Goal: Find specific page/section: Find specific page/section

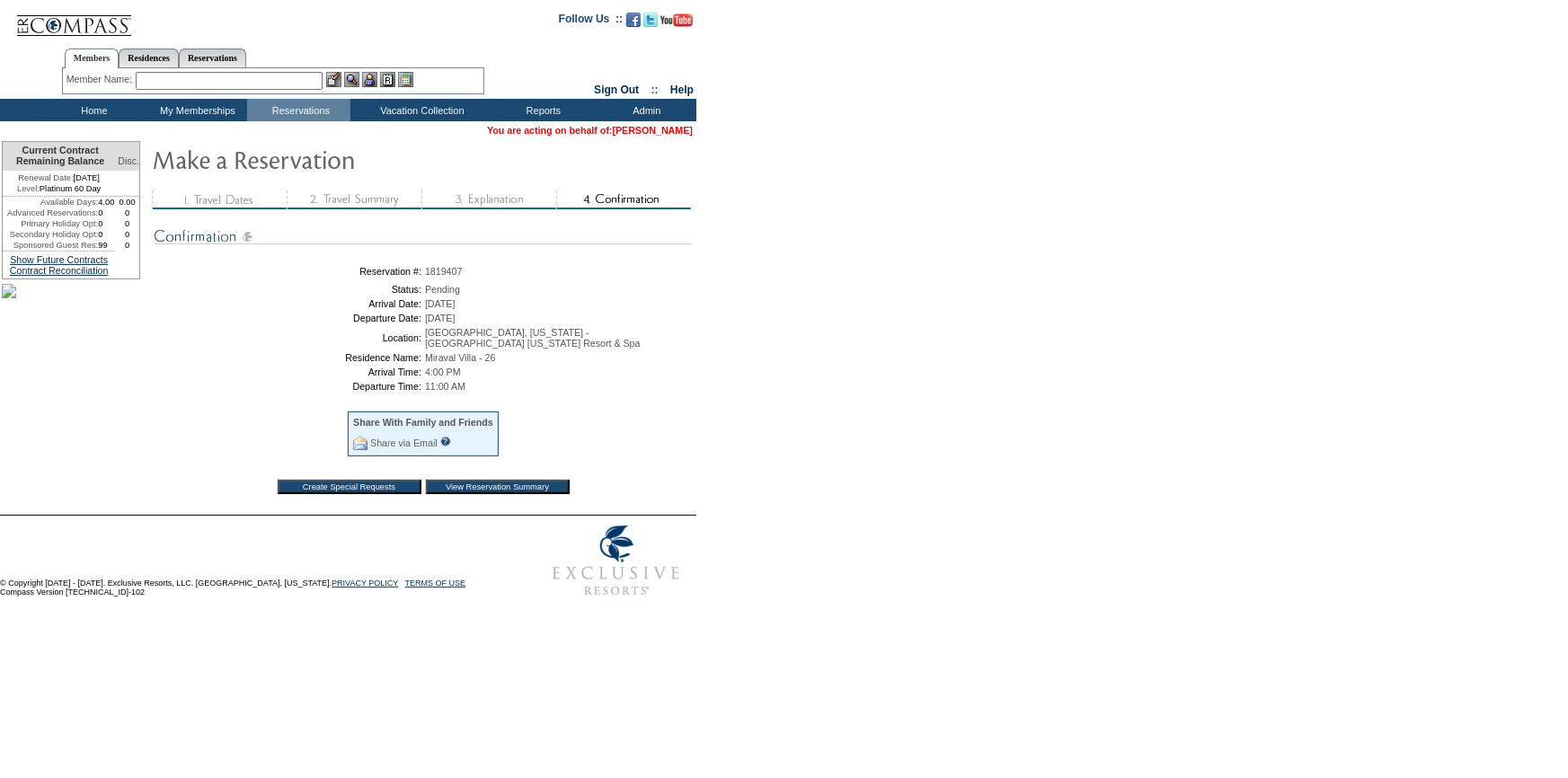
click at [657, 133] on link "[PERSON_NAME]" at bounding box center [652, 130] width 80 height 10
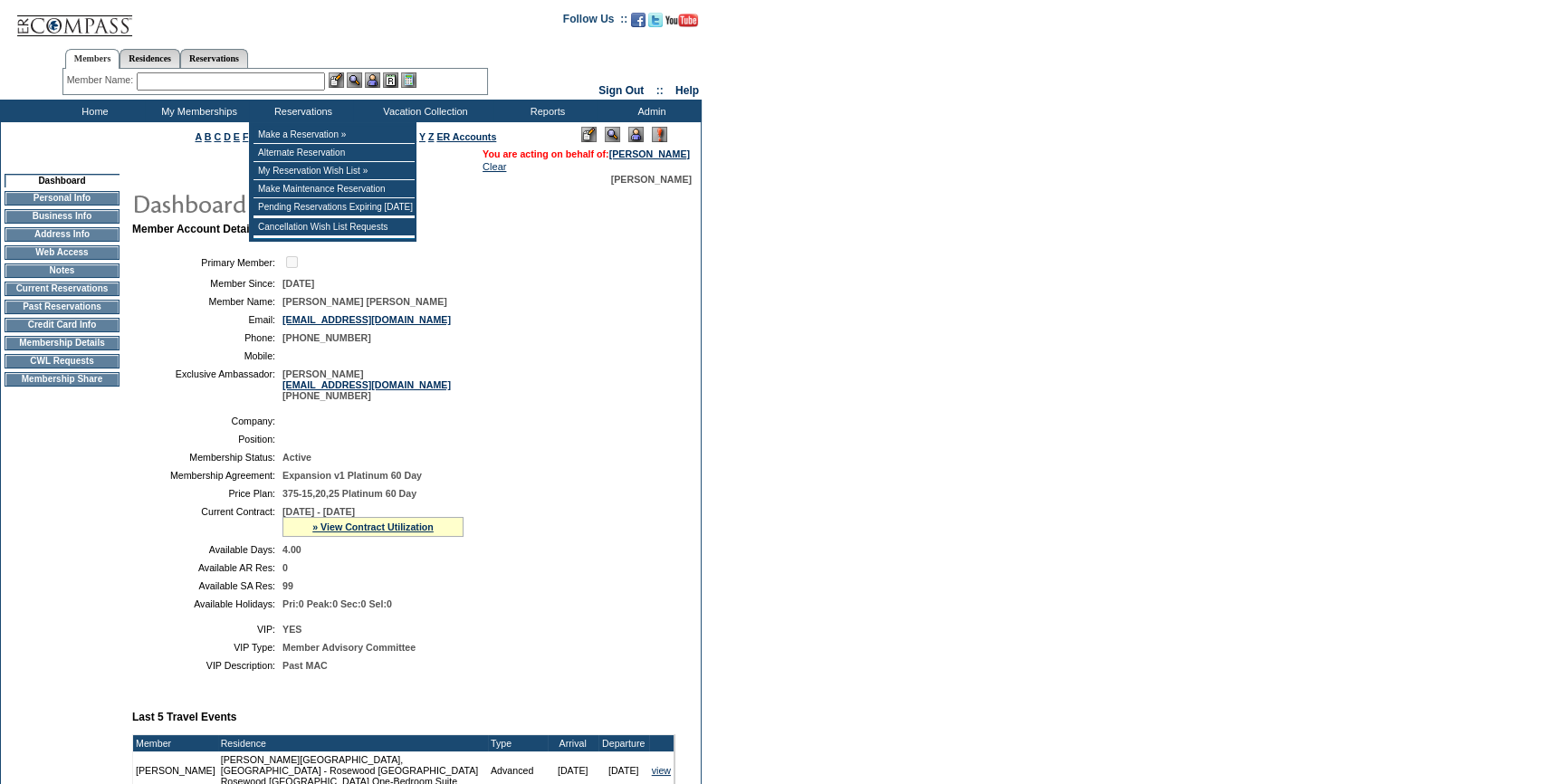
click at [320, 82] on input "text" at bounding box center [231, 81] width 188 height 18
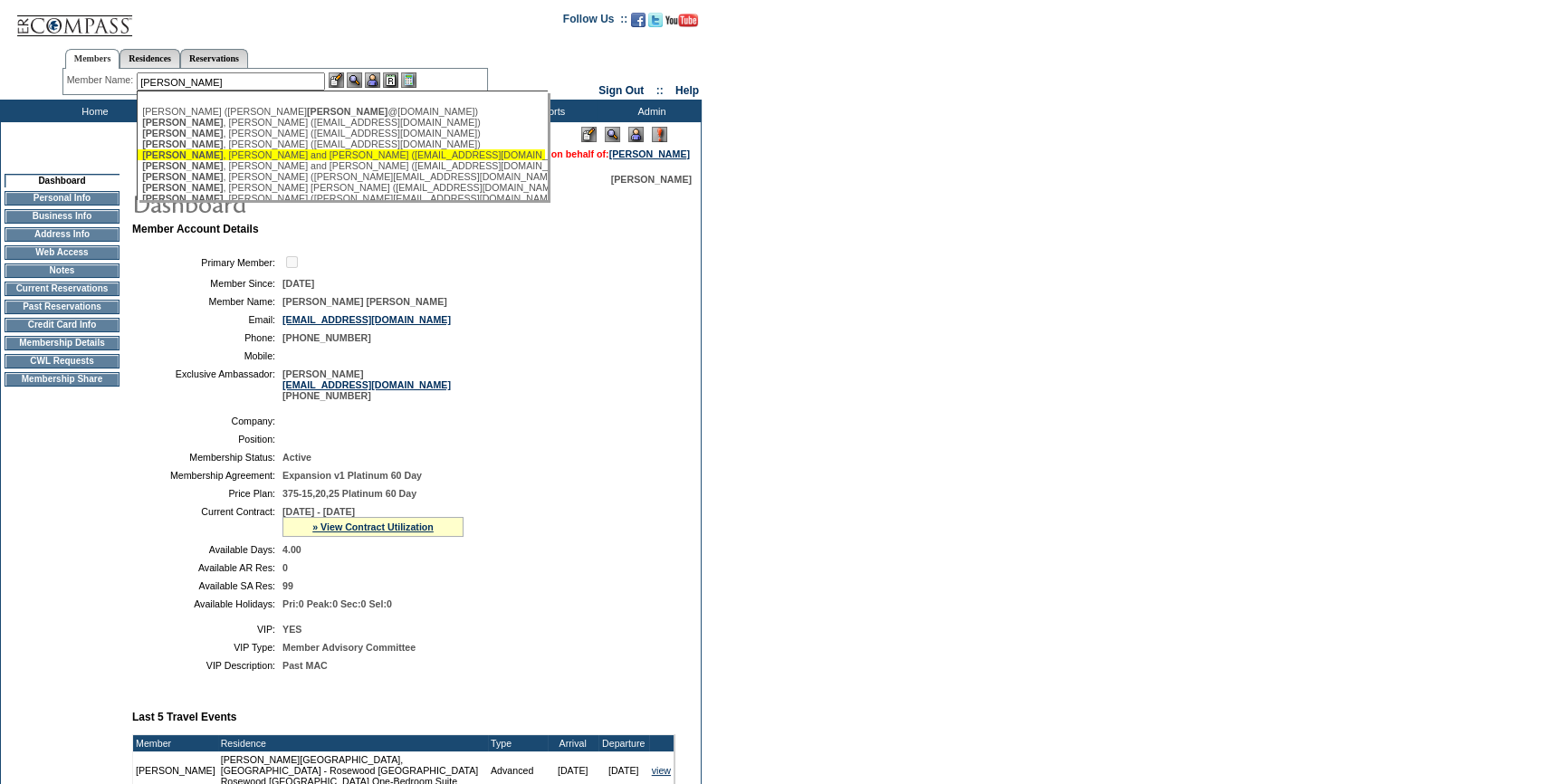
click at [224, 160] on div "Hartman , Jeff and Alice (jchartman1968@gmail.com)" at bounding box center [342, 154] width 398 height 11
type input "Hartman, Jeff and Alice (jchartman1968@gmail.com)"
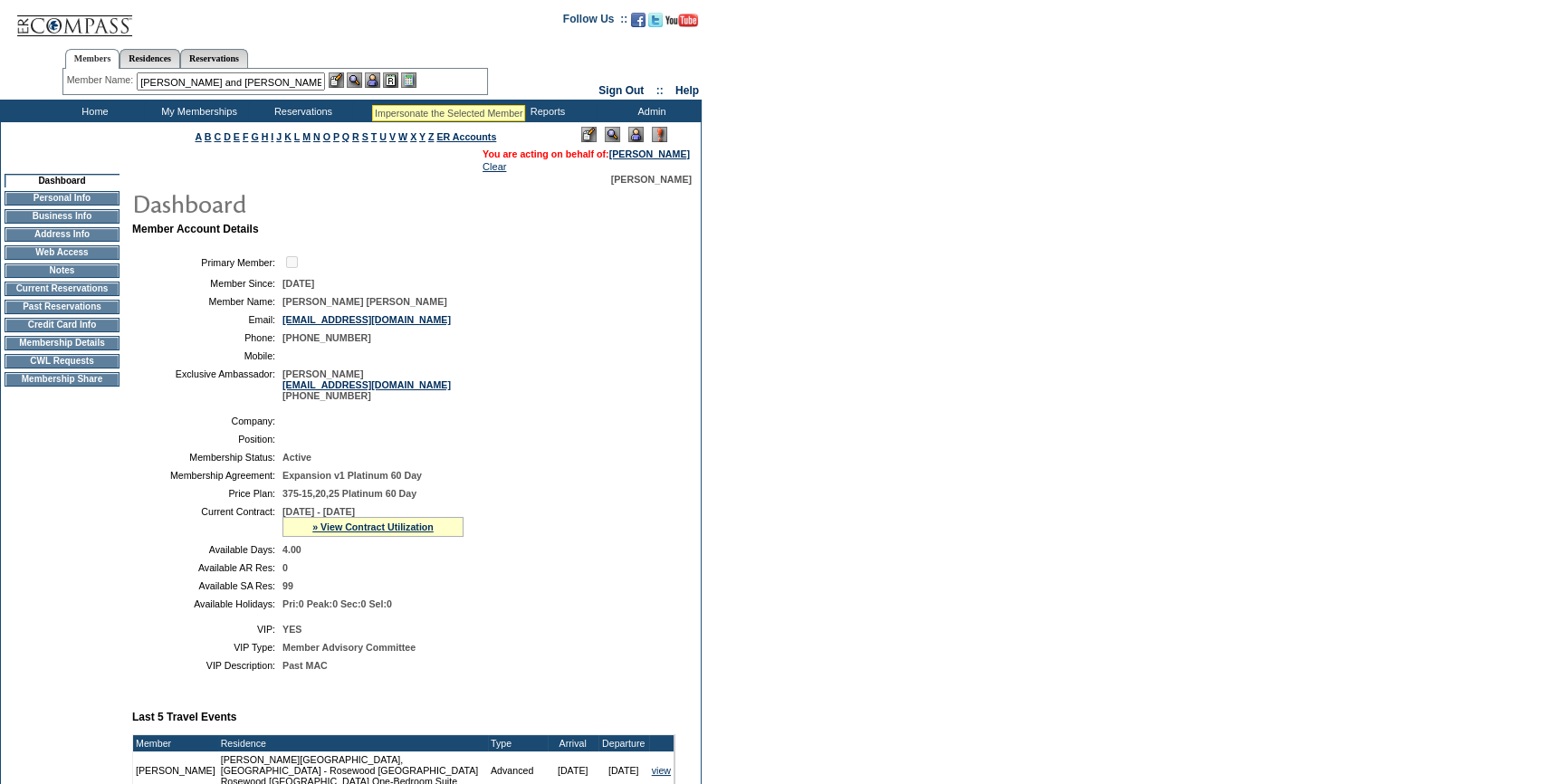
click at [372, 83] on img at bounding box center [372, 80] width 15 height 15
click at [359, 76] on img at bounding box center [354, 80] width 15 height 15
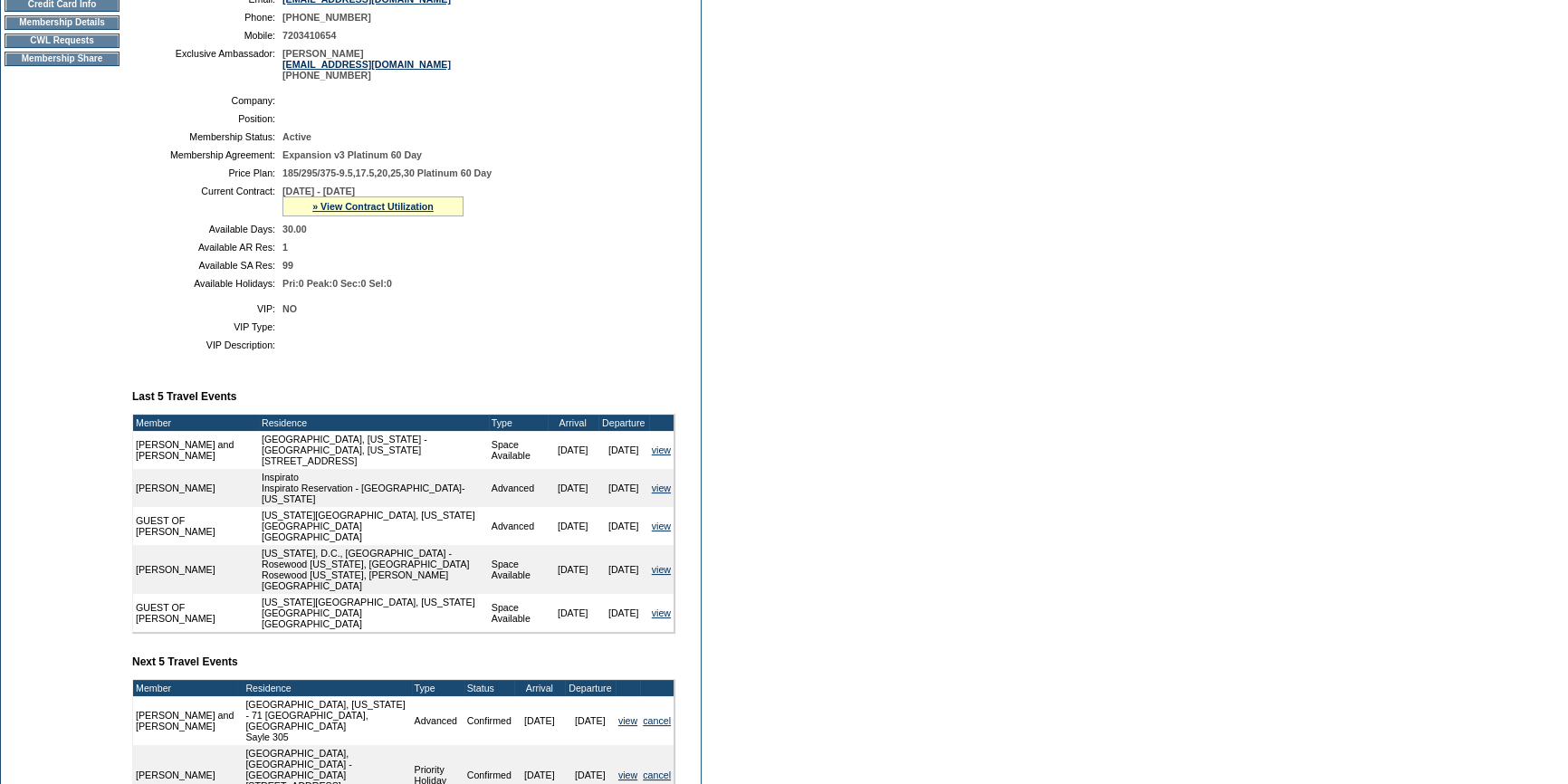
scroll to position [412, 0]
